Goal: Information Seeking & Learning: Check status

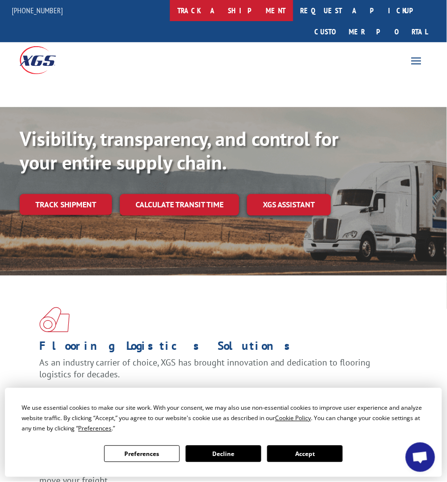
click at [254, 12] on link "track a shipment" at bounding box center [231, 10] width 123 height 21
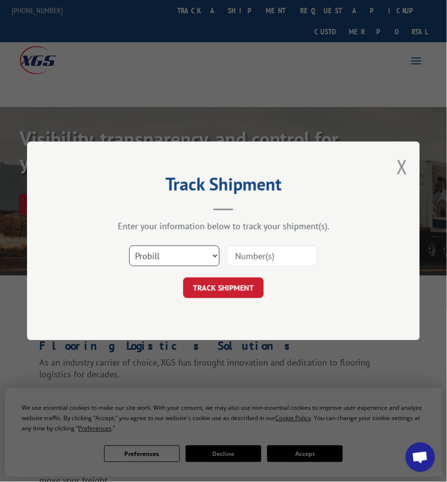
click at [199, 251] on select "Select category... Probill BOL PO" at bounding box center [174, 256] width 90 height 21
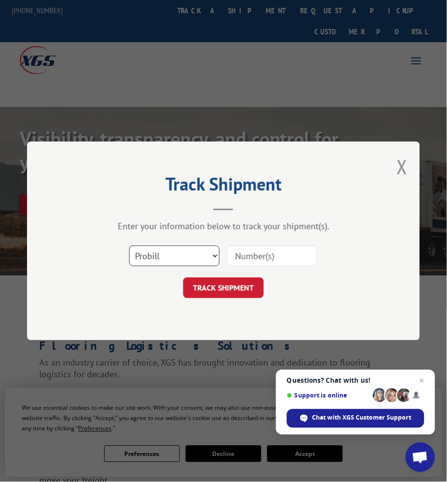
select select "bol"
click at [129, 246] on select "Select category... Probill BOL PO" at bounding box center [174, 256] width 90 height 21
click at [258, 255] on input at bounding box center [272, 256] width 90 height 21
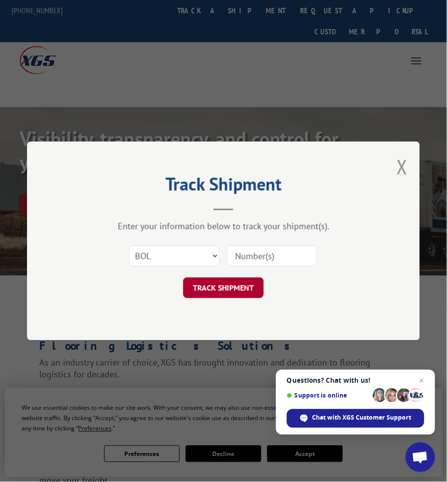
paste input "5155091"
type input "5155091"
click at [237, 293] on button "TRACK SHIPMENT" at bounding box center [223, 287] width 81 height 21
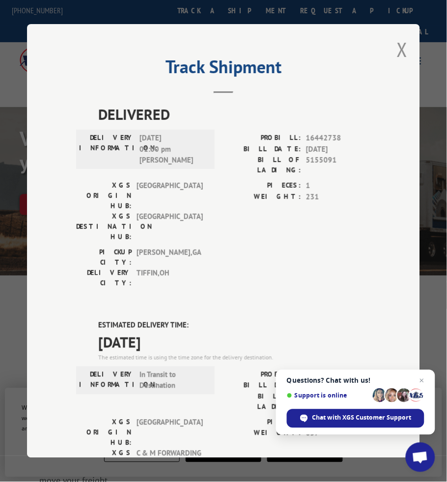
scroll to position [158, 0]
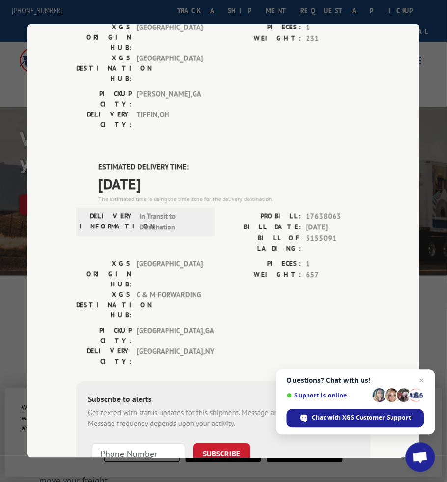
click at [165, 84] on div "DELIVERED DELIVERY INFORMATION: [DATE] 01:00 pm [PERSON_NAME] PROBILL: 16442738…" at bounding box center [223, 243] width 295 height 596
